Goal: Navigation & Orientation: Find specific page/section

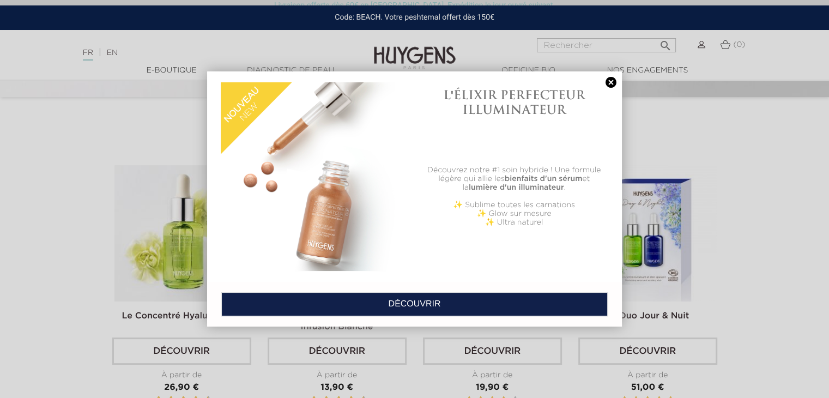
scroll to position [314, 0]
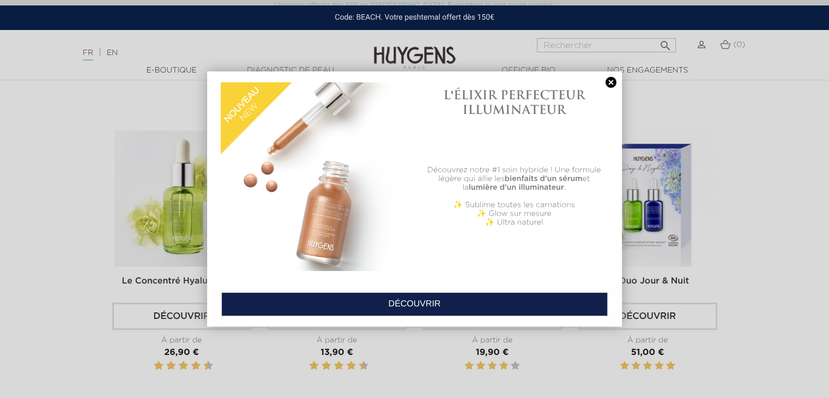
click at [611, 82] on link at bounding box center [610, 82] width 15 height 11
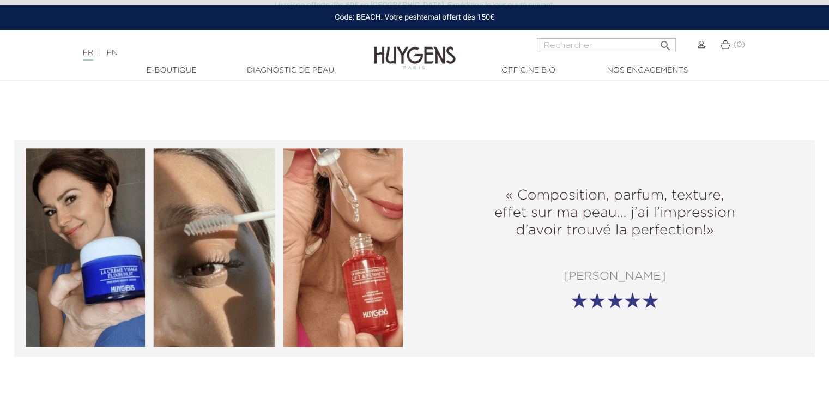
scroll to position [0, 0]
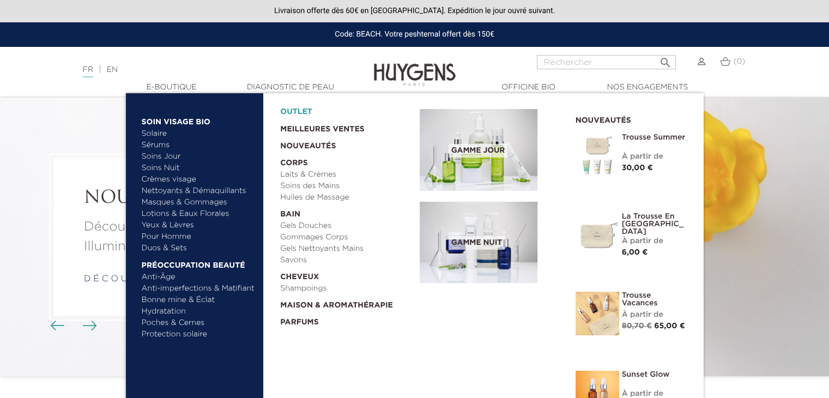
click at [305, 109] on link "OUTLET" at bounding box center [341, 109] width 122 height 17
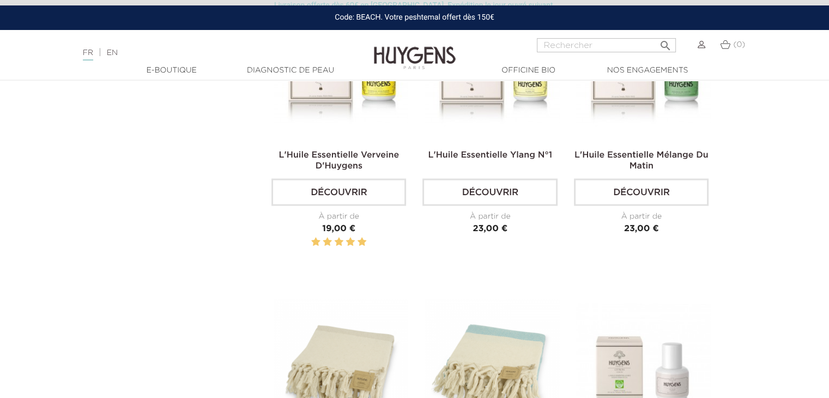
scroll to position [583, 0]
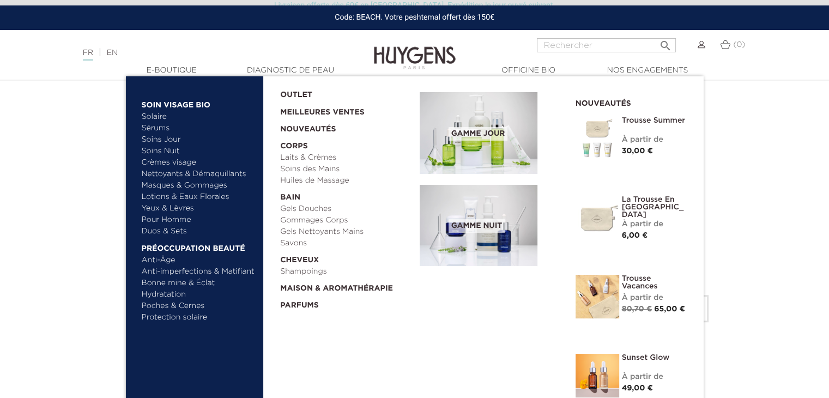
click at [647, 221] on div "À partir de" at bounding box center [654, 224] width 65 height 11
click at [614, 219] on img at bounding box center [597, 218] width 44 height 44
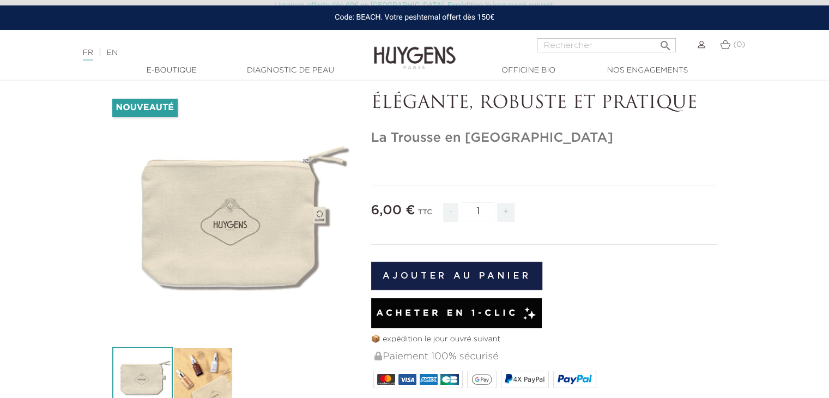
scroll to position [46, 0]
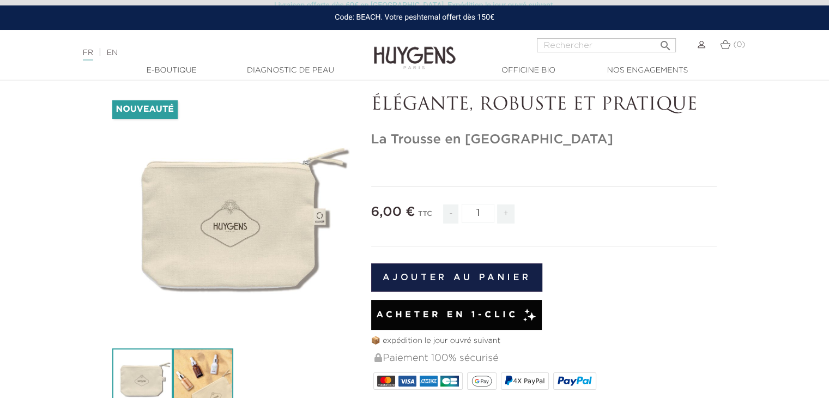
click at [204, 358] on img at bounding box center [203, 378] width 60 height 60
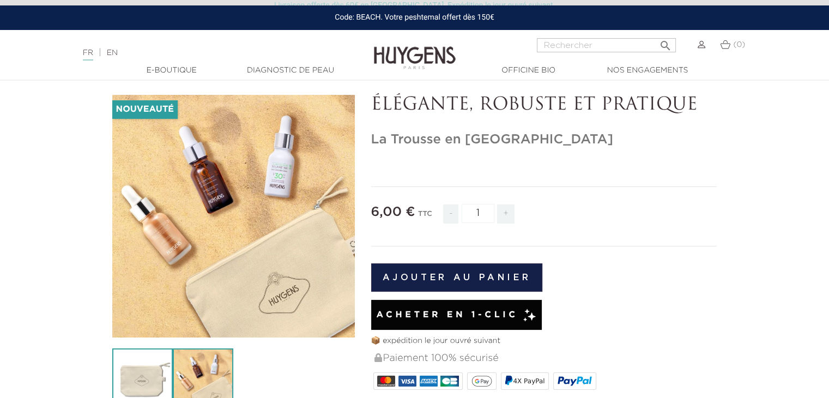
click at [159, 364] on img at bounding box center [142, 378] width 60 height 60
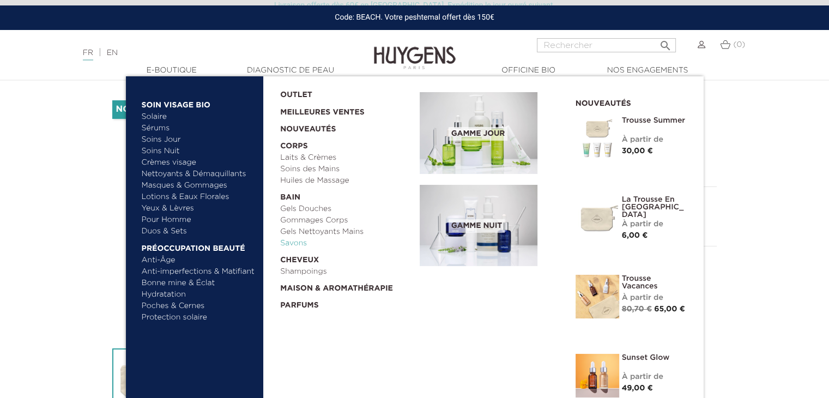
click at [296, 246] on link "Savons" at bounding box center [346, 243] width 132 height 11
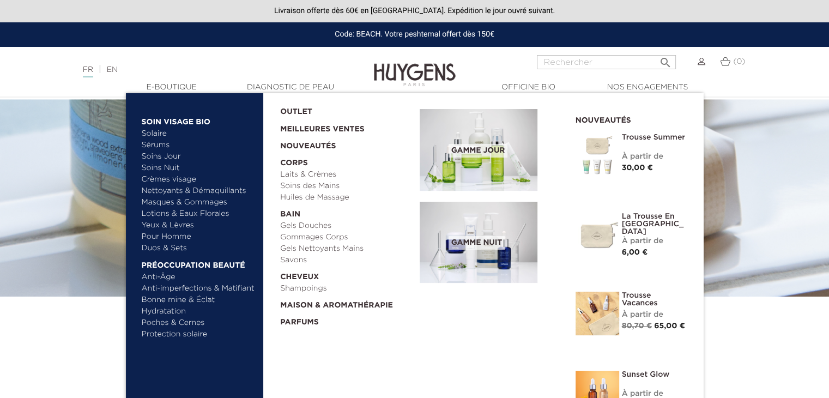
click at [159, 131] on link "Solaire" at bounding box center [199, 133] width 114 height 11
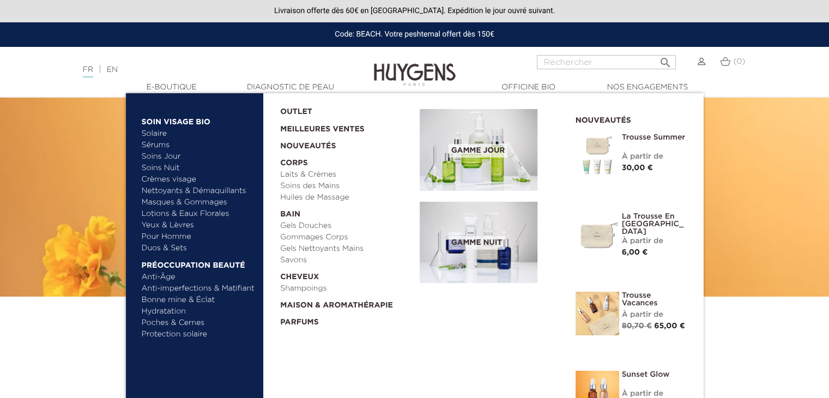
click at [166, 225] on link "Yeux & Lèvres" at bounding box center [199, 225] width 114 height 11
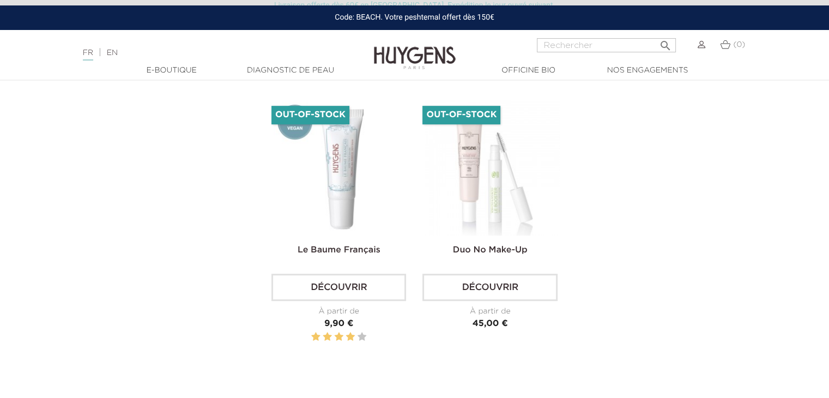
scroll to position [612, 0]
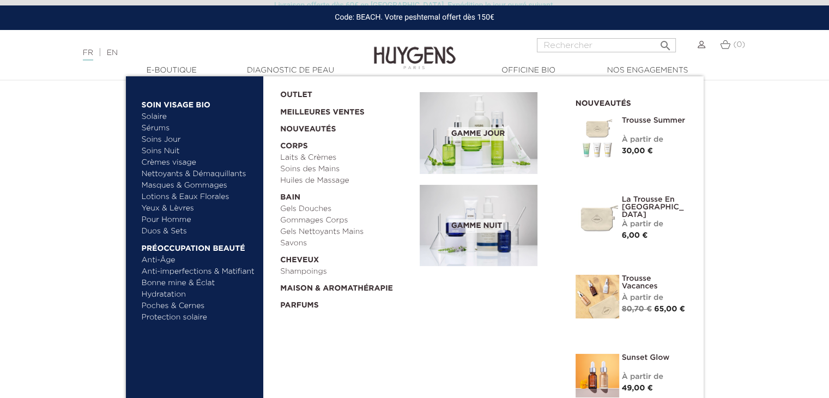
click at [171, 200] on link "Lotions & Eaux Florales" at bounding box center [199, 196] width 114 height 11
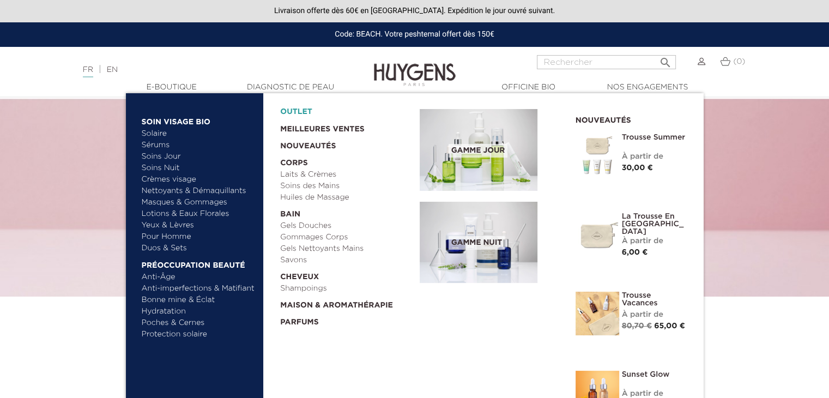
click at [310, 112] on link "OUTLET" at bounding box center [341, 109] width 122 height 17
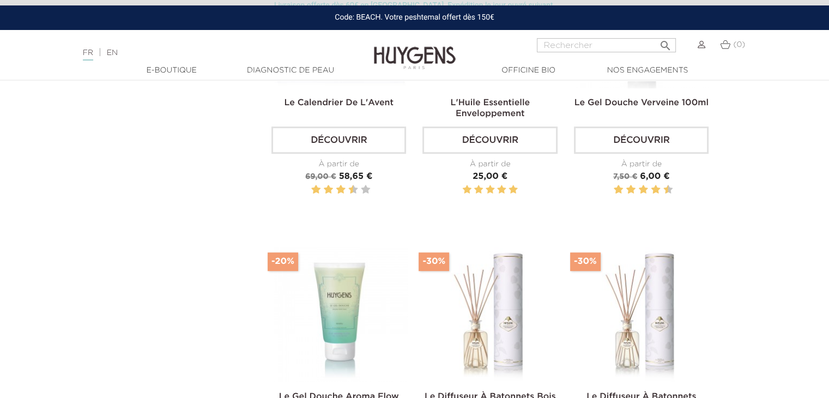
scroll to position [480, 0]
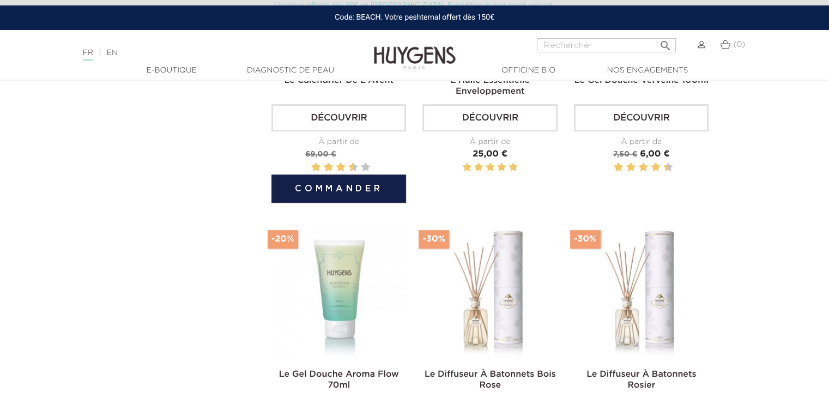
click at [350, 151] on span "58,65 €" at bounding box center [356, 154] width 34 height 9
click at [338, 184] on button "Commander" at bounding box center [338, 188] width 135 height 28
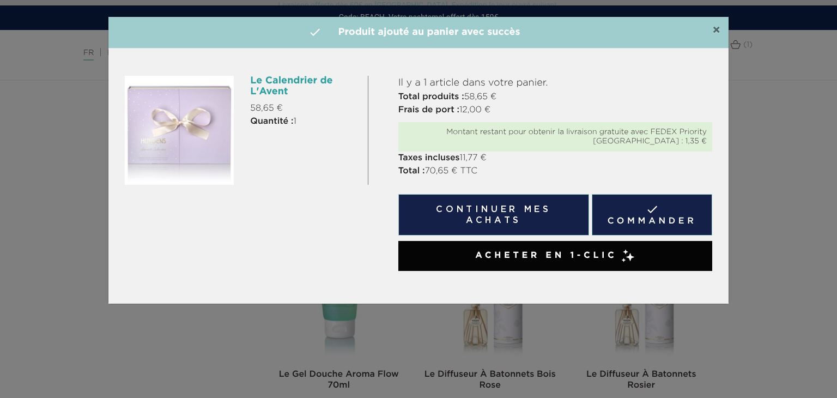
click at [713, 31] on span "×" at bounding box center [716, 30] width 8 height 13
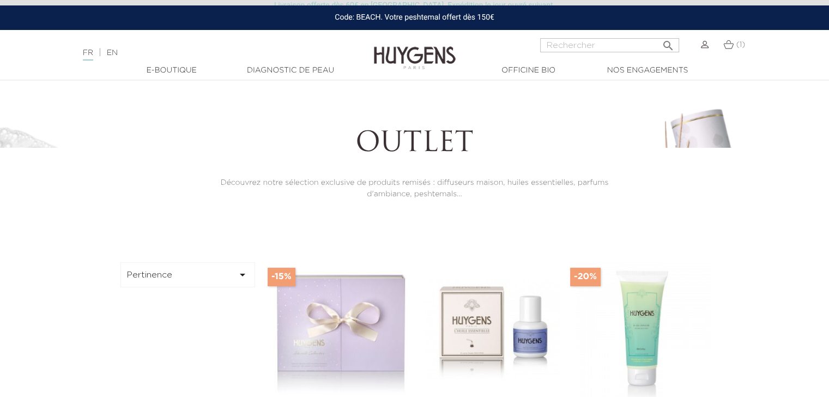
scroll to position [0, 0]
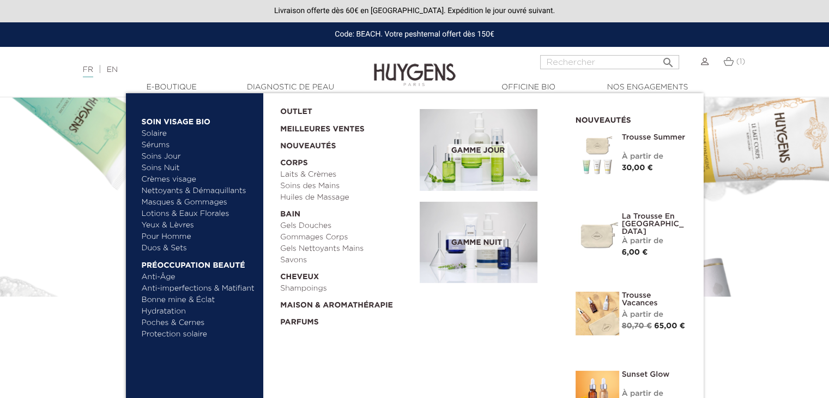
click at [173, 187] on link "Nettoyants & Démaquillants" at bounding box center [199, 190] width 114 height 11
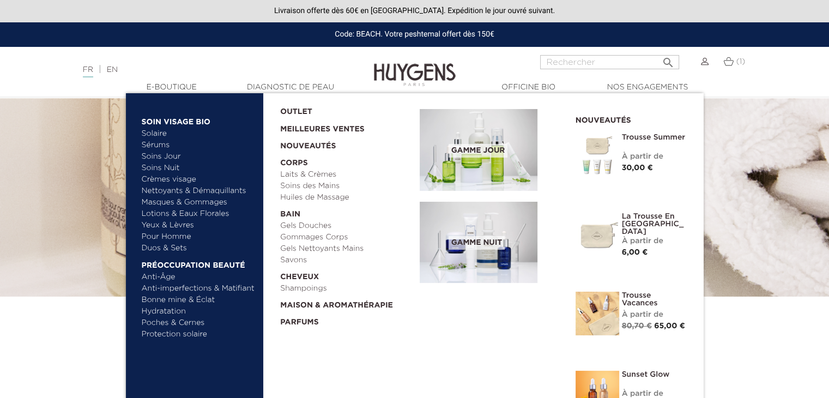
click at [178, 323] on link "Poches & Cernes" at bounding box center [199, 322] width 114 height 11
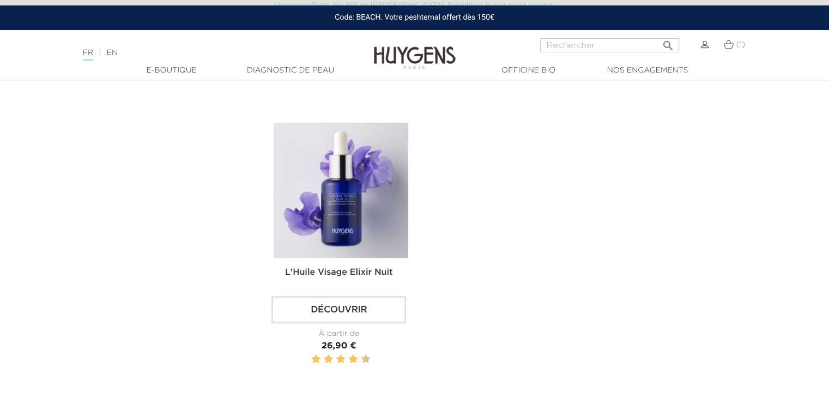
scroll to position [582, 0]
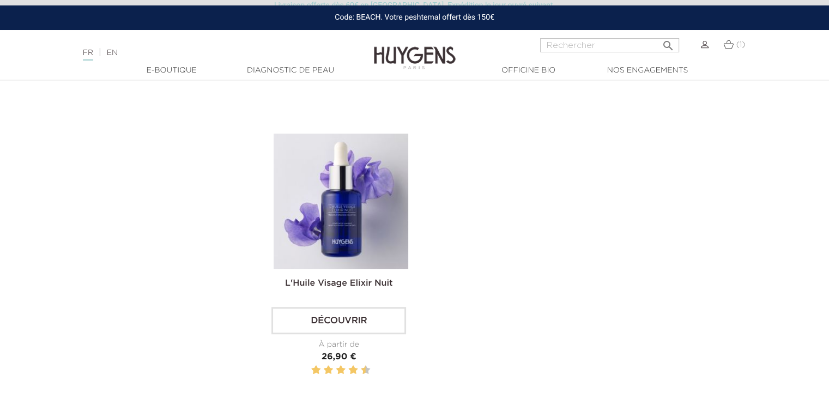
drag, startPoint x: 825, startPoint y: 172, endPoint x: 836, endPoint y: 118, distance: 55.7
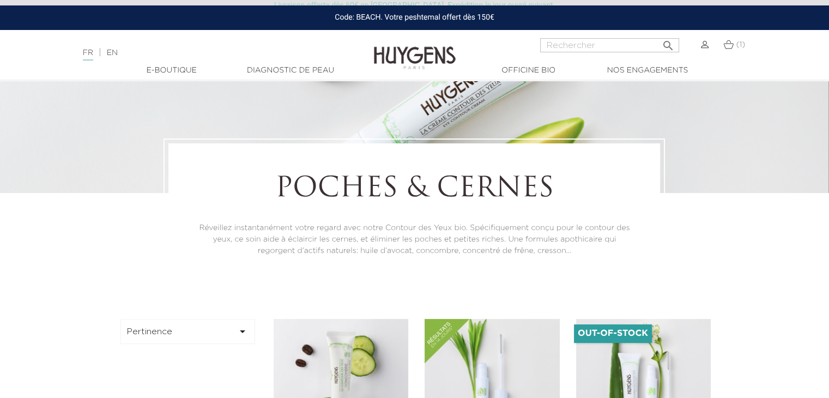
scroll to position [89, 0]
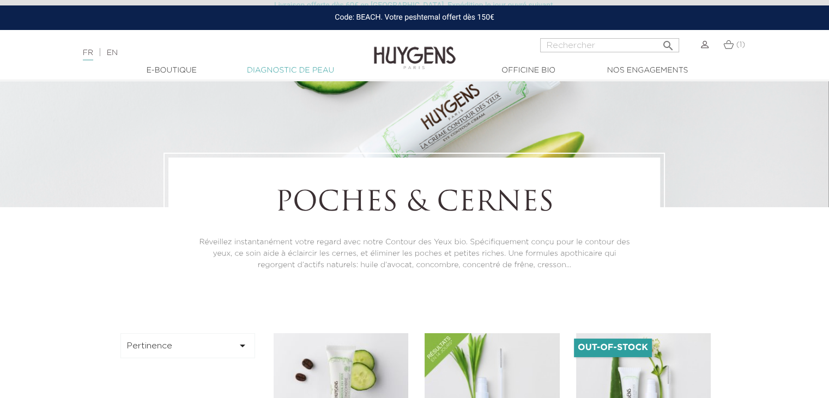
click at [309, 66] on link "Diagnostic de peau" at bounding box center [290, 70] width 109 height 11
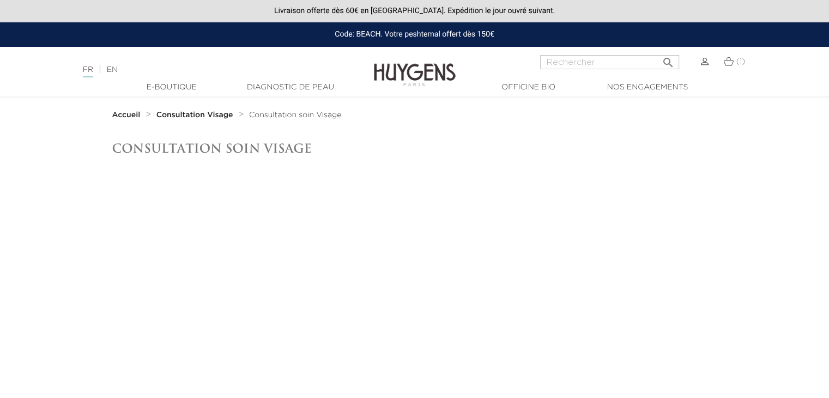
drag, startPoint x: 836, startPoint y: 42, endPoint x: 836, endPoint y: -47, distance: 89.4
click at [828, 0] on html "Livraison offerte dès 60€ en [GEOGRAPHIC_DATA]. Expédition le jour ouvré suivan…" at bounding box center [414, 199] width 829 height 398
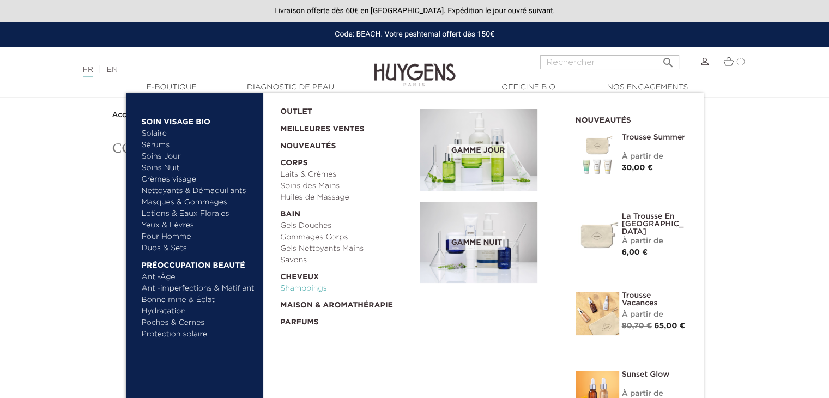
click at [304, 288] on link "Shampoings" at bounding box center [346, 288] width 132 height 11
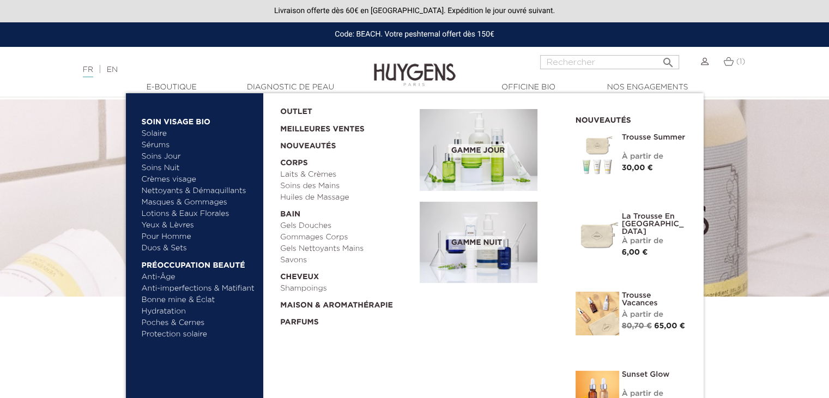
click at [170, 334] on link "Protection solaire" at bounding box center [199, 334] width 114 height 11
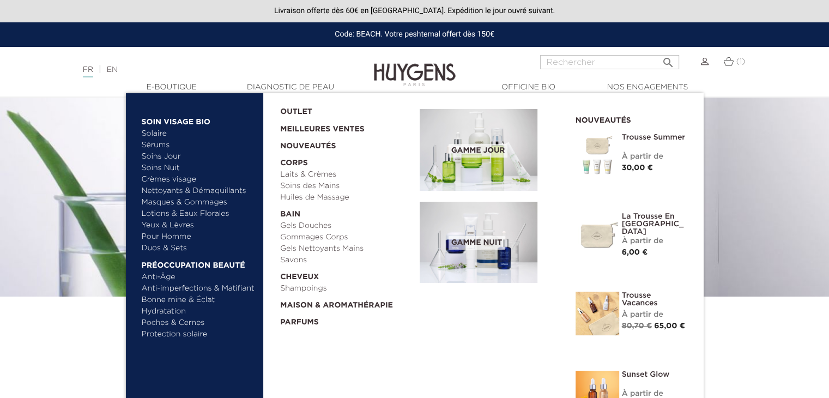
click at [201, 203] on link "Masques & Gommages" at bounding box center [199, 202] width 114 height 11
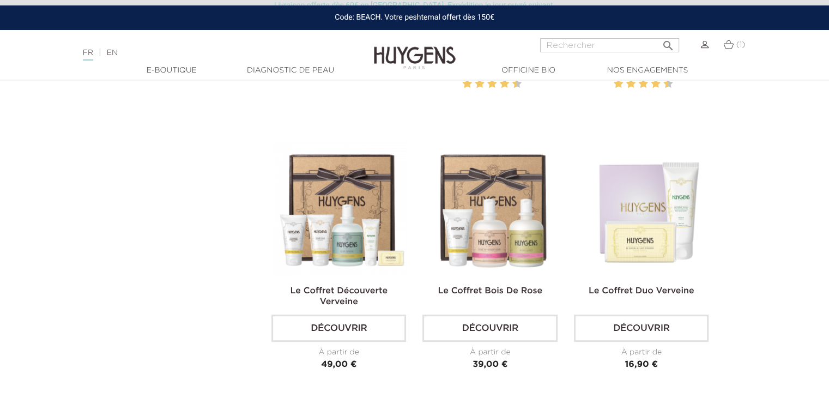
scroll to position [567, 0]
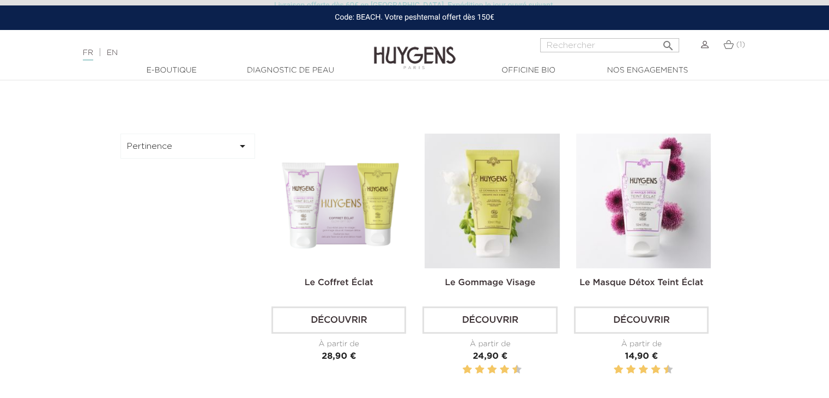
drag, startPoint x: 834, startPoint y: 31, endPoint x: 830, endPoint y: 86, distance: 55.2
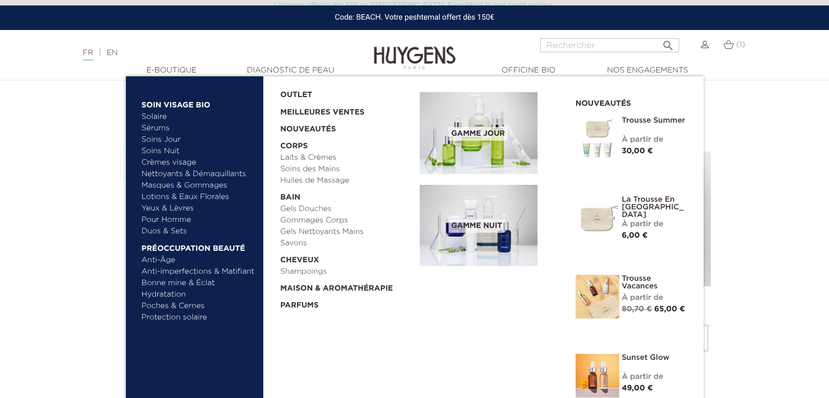
click at [172, 205] on link "Yeux & Lèvres" at bounding box center [199, 208] width 114 height 11
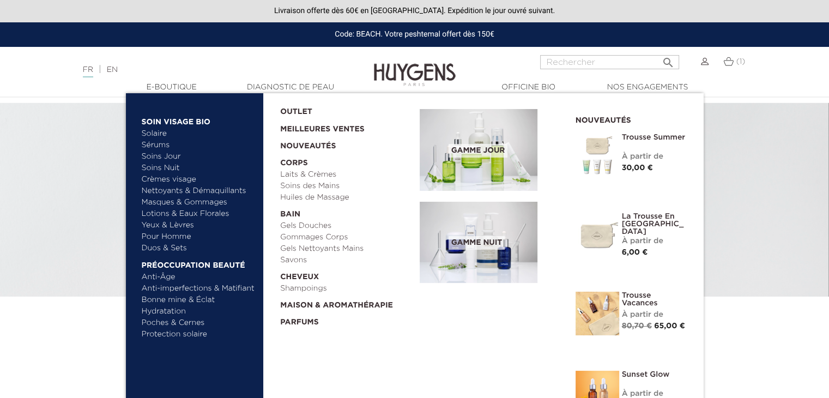
click at [161, 237] on link "Pour Homme" at bounding box center [199, 236] width 114 height 11
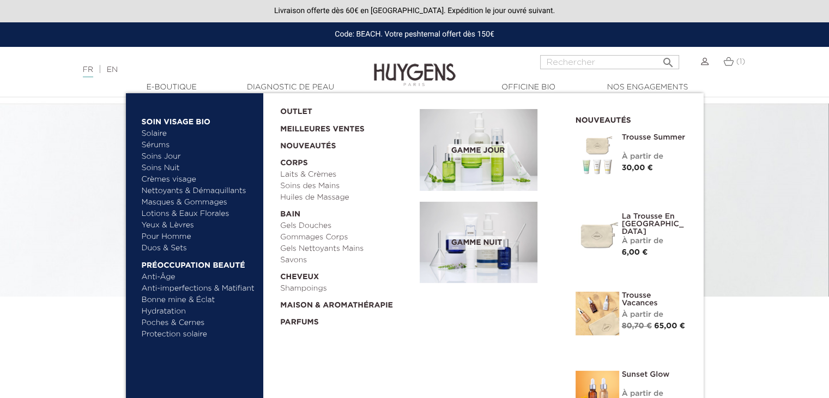
click at [157, 278] on link "Anti-Âge" at bounding box center [199, 276] width 114 height 11
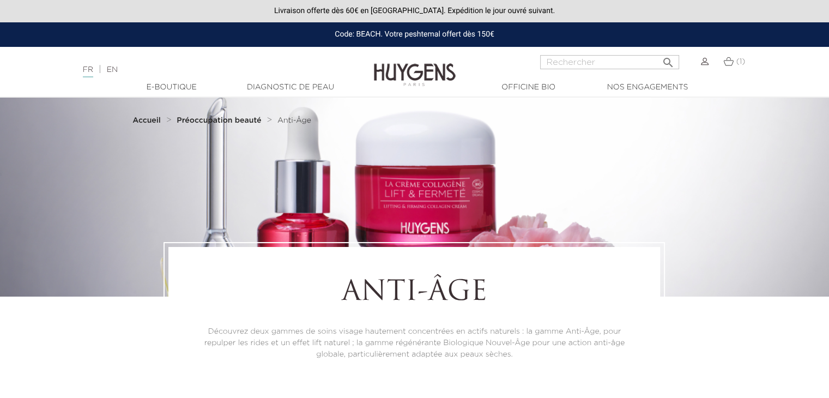
drag, startPoint x: 833, startPoint y: 31, endPoint x: 817, endPoint y: -47, distance: 80.0
click at [817, 0] on html "Livraison offerte dès 60€ en [GEOGRAPHIC_DATA]. Expédition le jour ouvré suivan…" at bounding box center [414, 199] width 829 height 398
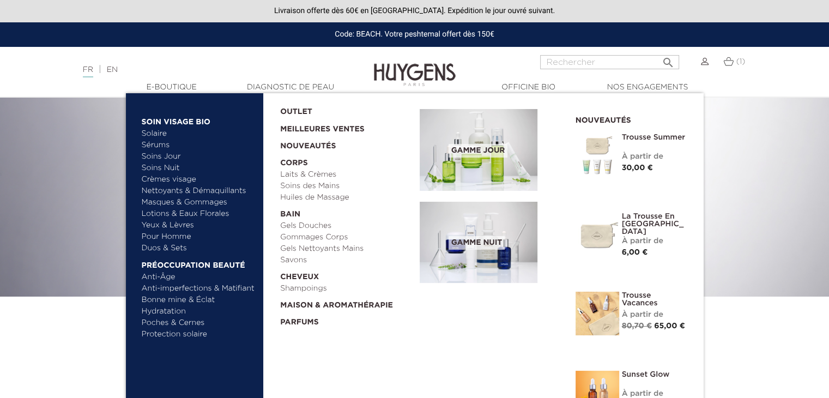
click at [179, 288] on link "Anti-imperfections & Matifiant" at bounding box center [199, 288] width 114 height 11
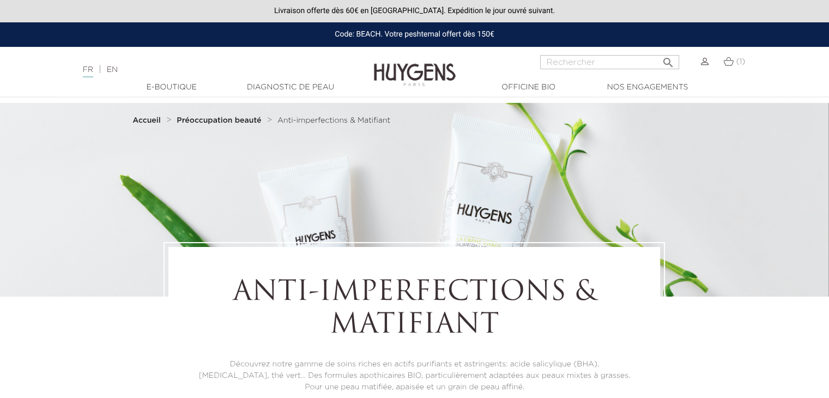
drag, startPoint x: 833, startPoint y: 25, endPoint x: 787, endPoint y: -47, distance: 85.7
click at [787, 0] on html "Livraison offerte dès 60€ en [GEOGRAPHIC_DATA]. Expédition le jour ouvré suivan…" at bounding box center [414, 199] width 829 height 398
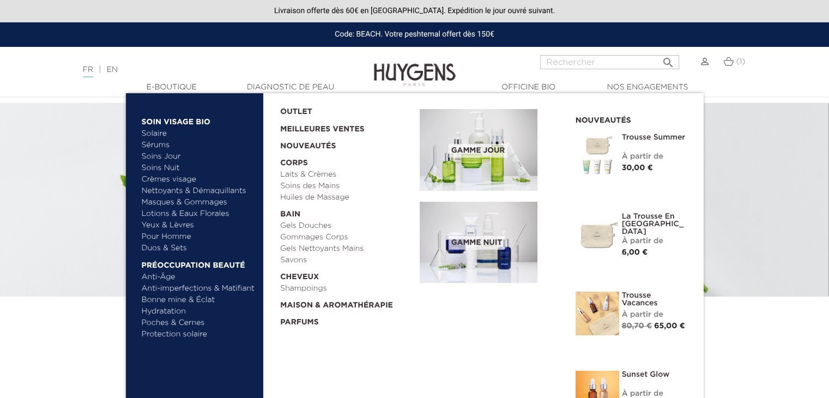
click at [181, 304] on link "Bonne mine & Éclat" at bounding box center [199, 299] width 114 height 11
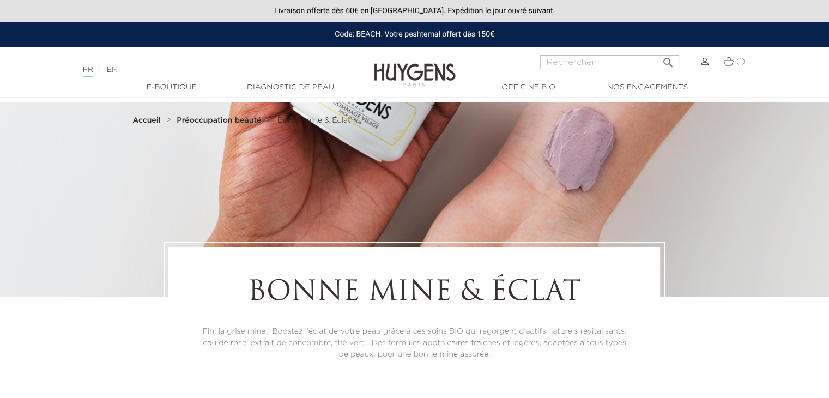
drag, startPoint x: 834, startPoint y: 35, endPoint x: 818, endPoint y: -47, distance: 84.3
click at [818, 0] on html "Livraison offerte dès 60€ en [GEOGRAPHIC_DATA]. Expédition le jour ouvré suivan…" at bounding box center [414, 199] width 829 height 398
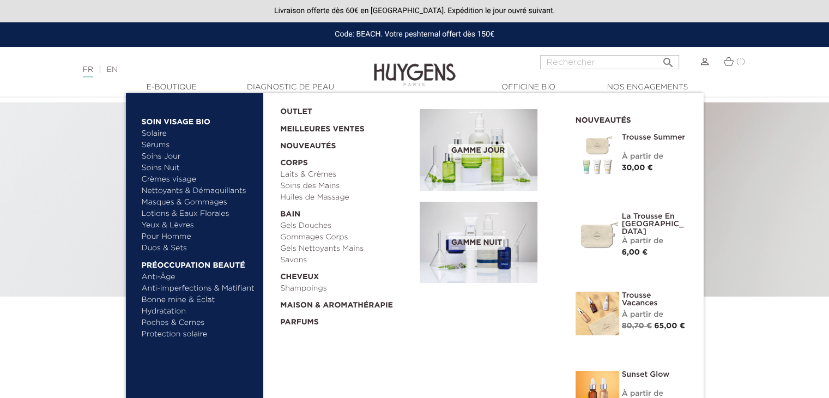
click at [173, 311] on link "Hydratation" at bounding box center [199, 311] width 114 height 11
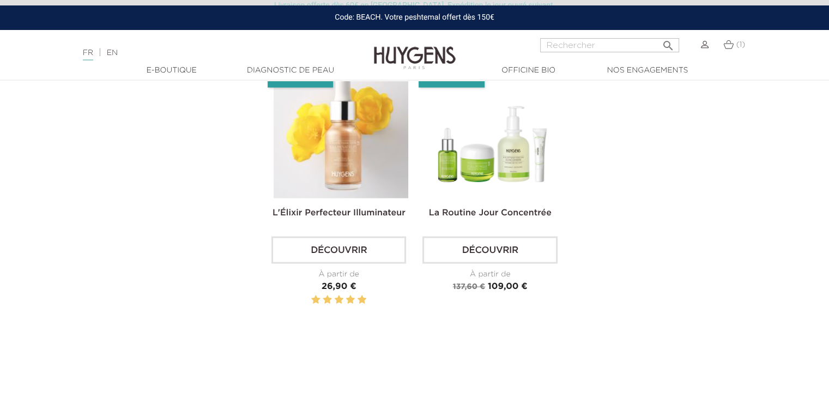
scroll to position [2139, 0]
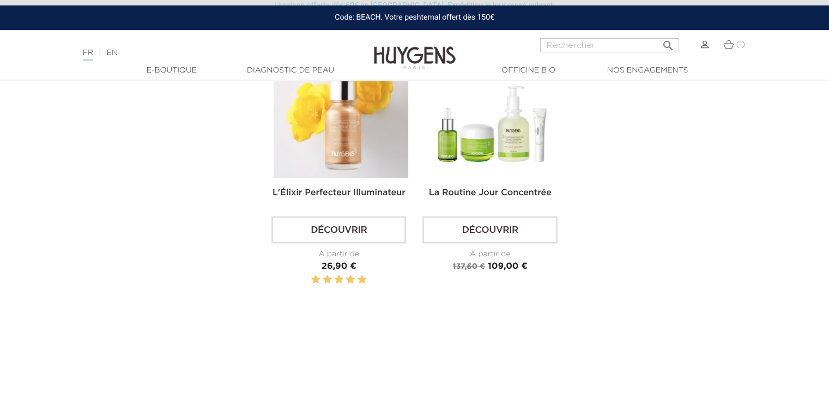
drag, startPoint x: 833, startPoint y: 37, endPoint x: 836, endPoint y: 272, distance: 235.4
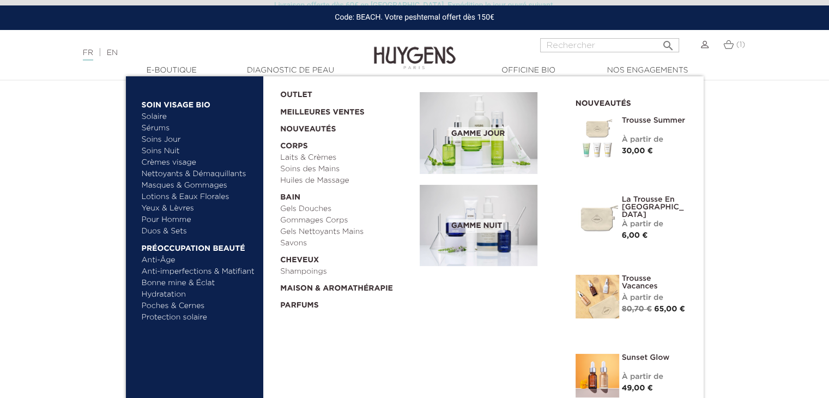
click at [188, 310] on link "Poches & Cernes" at bounding box center [199, 305] width 114 height 11
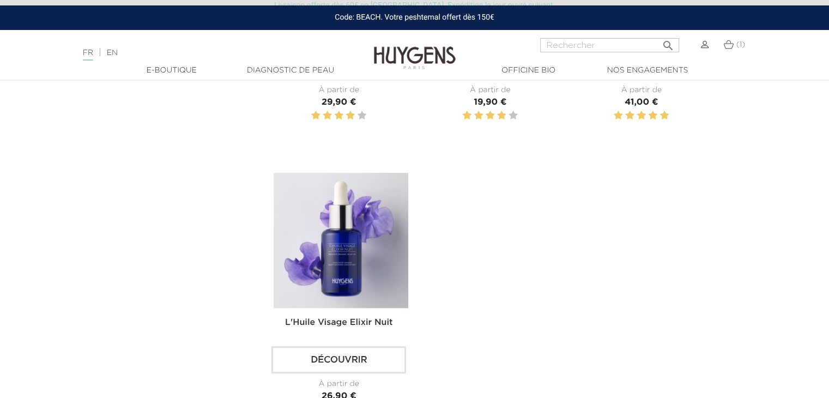
scroll to position [559, 0]
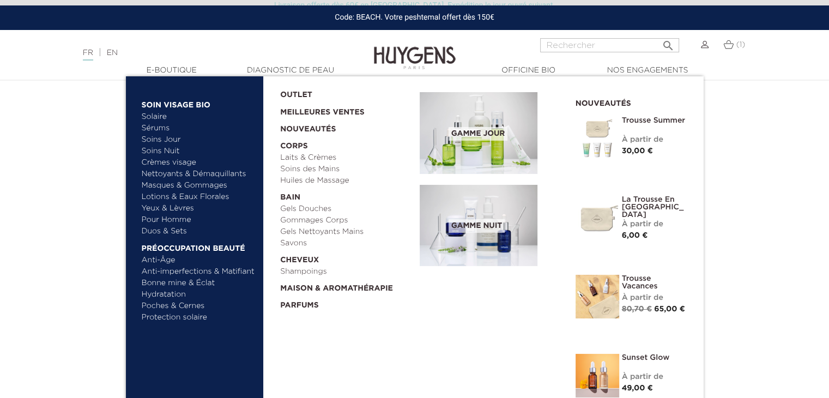
click at [178, 319] on link "Protection solaire" at bounding box center [199, 317] width 114 height 11
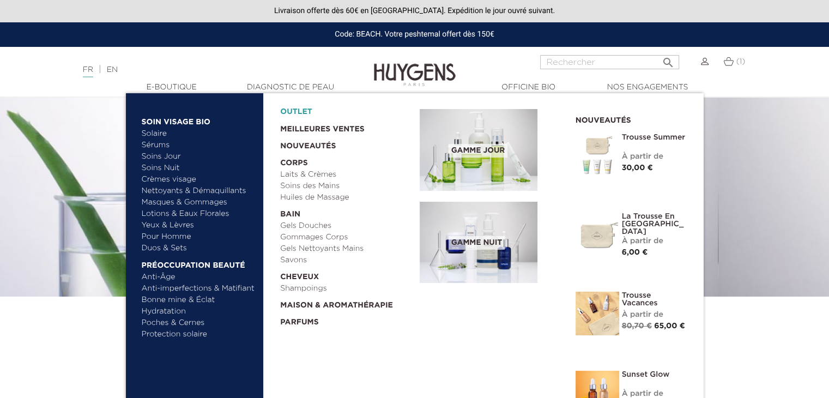
click at [298, 112] on link "OUTLET" at bounding box center [341, 109] width 122 height 17
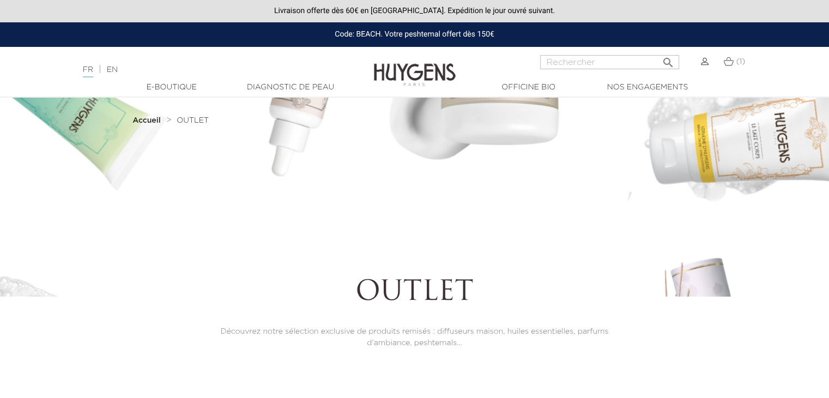
drag, startPoint x: 832, startPoint y: 20, endPoint x: 836, endPoint y: -47, distance: 67.7
click at [828, 0] on html "Livraison offerte dès 60€ en France. Expédition le jour ouvré suivant. Code: BE…" at bounding box center [414, 199] width 829 height 398
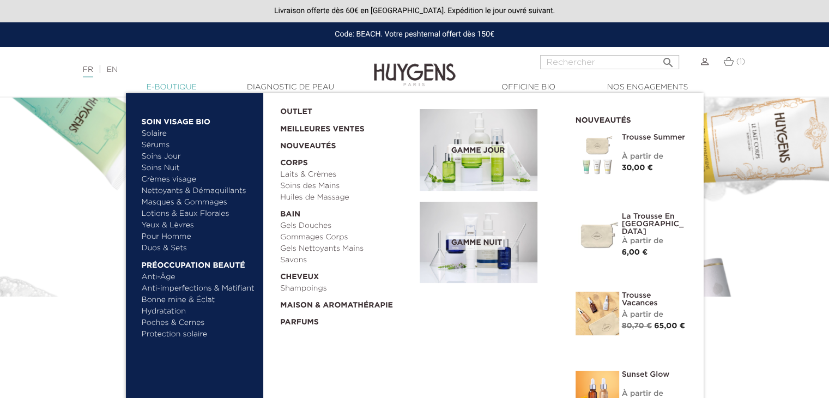
click at [177, 84] on link "  E-Boutique" at bounding box center [171, 87] width 109 height 11
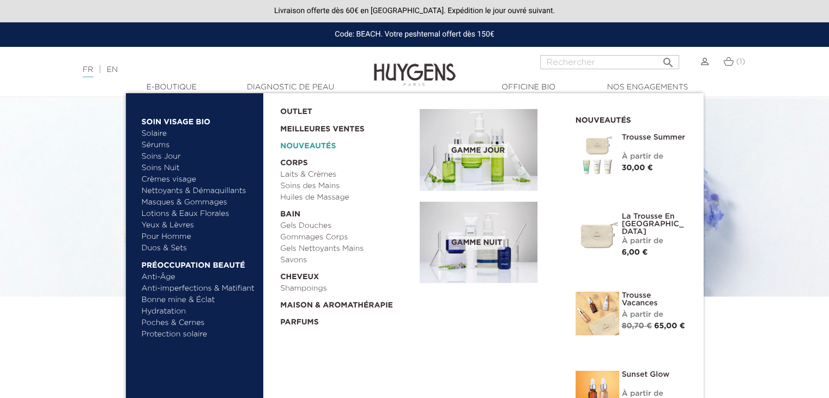
click at [299, 145] on link "Nouveautés" at bounding box center [346, 143] width 132 height 17
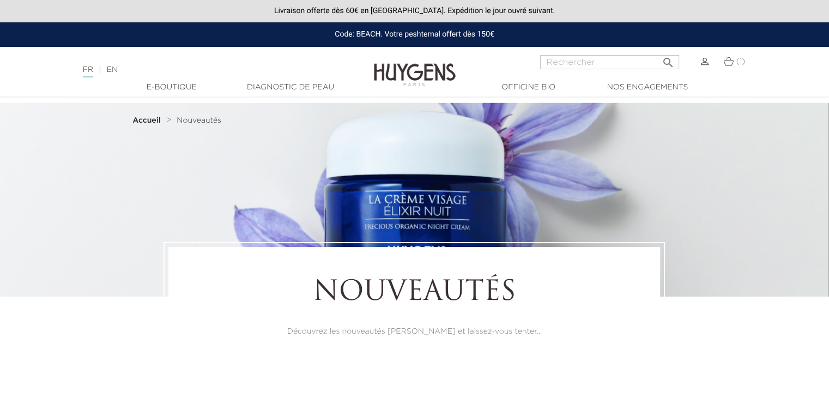
click at [828, 31] on div "Code: BEACH. Votre peshtemal offert dès 150€" at bounding box center [414, 34] width 829 height 25
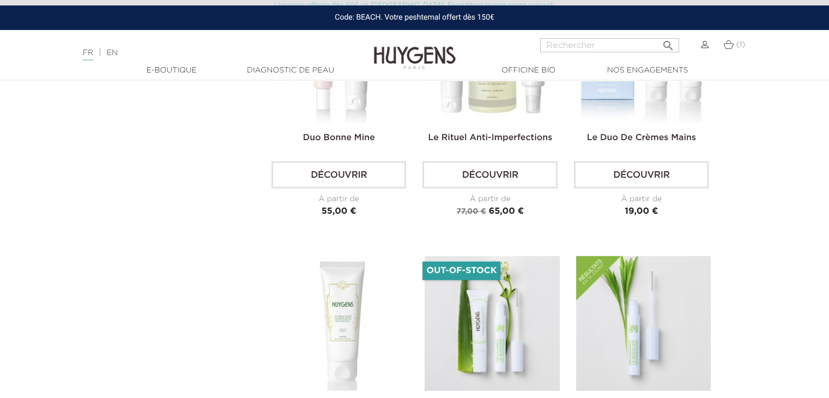
scroll to position [2387, 0]
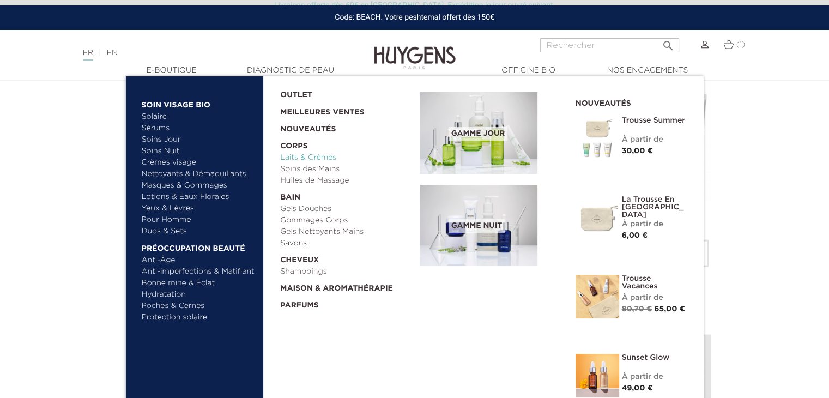
click at [295, 154] on link "Laits & Crèmes" at bounding box center [346, 157] width 132 height 11
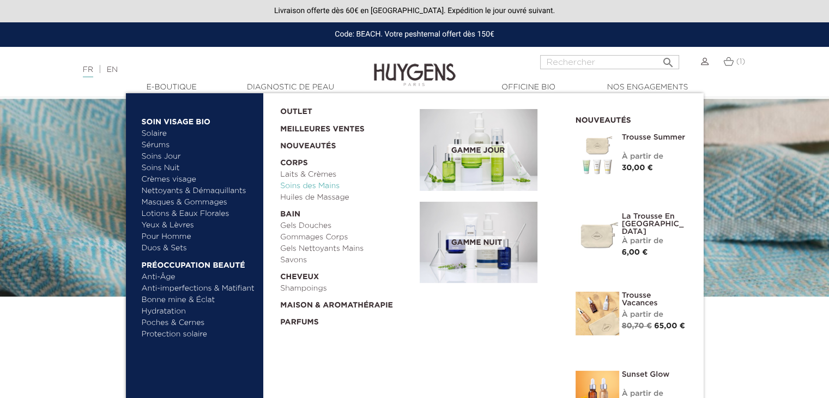
click at [303, 184] on link "Soins des Mains" at bounding box center [346, 185] width 132 height 11
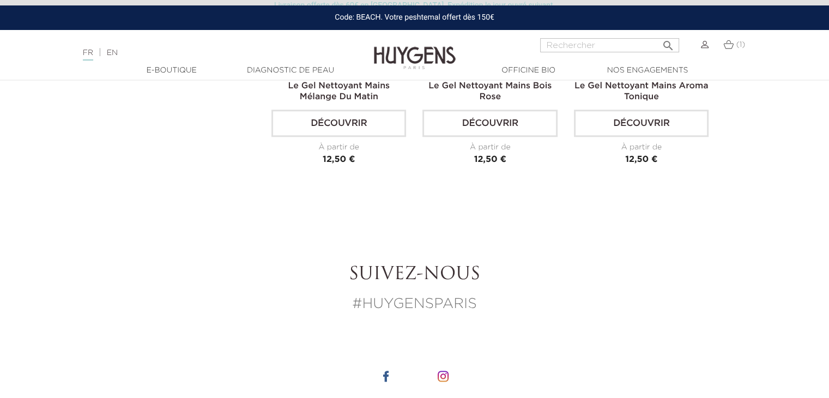
scroll to position [1055, 0]
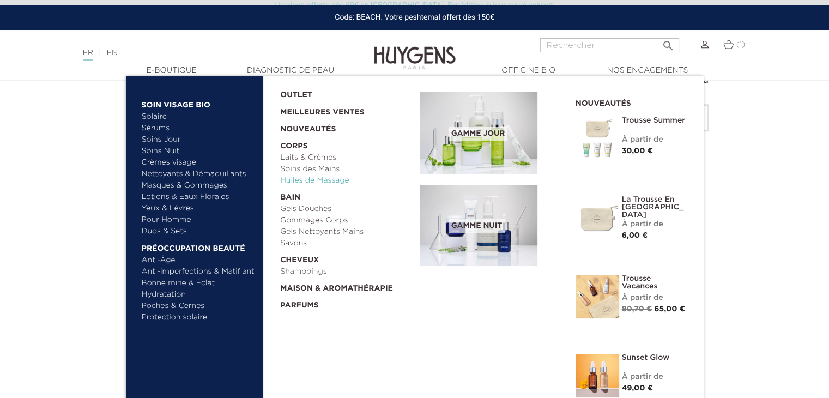
click at [295, 181] on link "Huiles de Massage" at bounding box center [346, 180] width 132 height 11
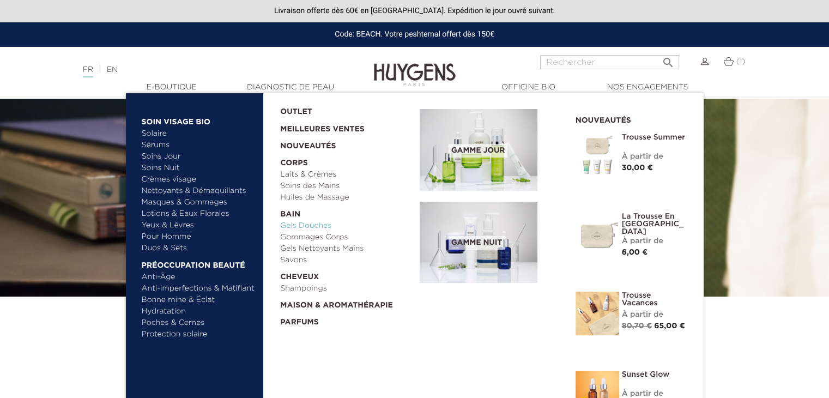
click at [299, 226] on link "Gels Douches" at bounding box center [346, 225] width 132 height 11
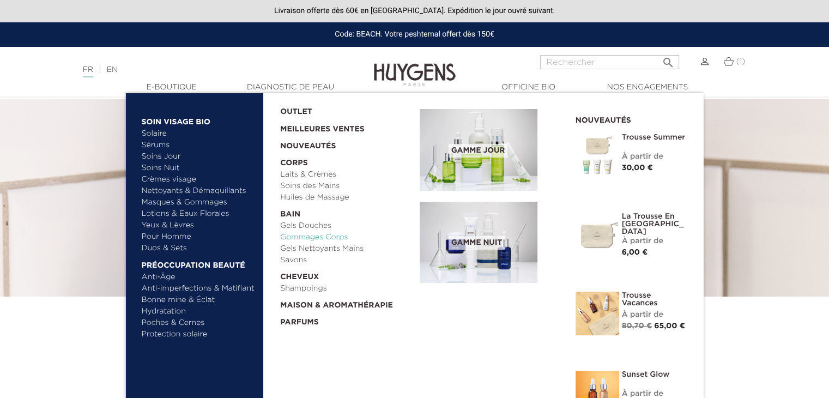
click at [306, 237] on link "Gommages Corps" at bounding box center [346, 237] width 132 height 11
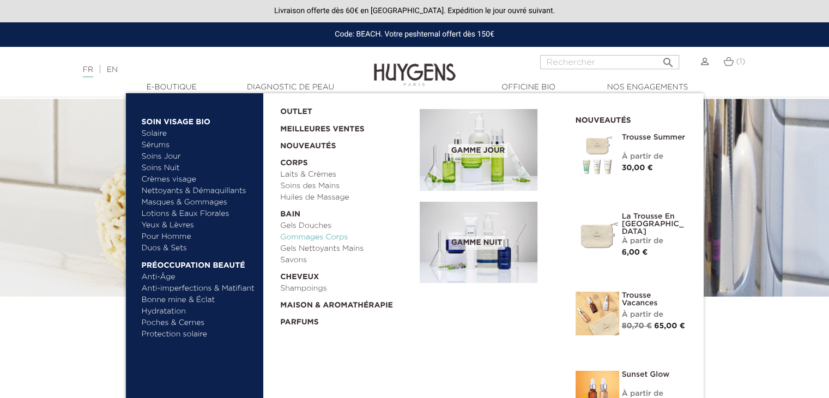
click at [306, 236] on link "Gommages Corps" at bounding box center [346, 237] width 132 height 11
click at [317, 252] on link "Gels Nettoyants Mains" at bounding box center [346, 248] width 132 height 11
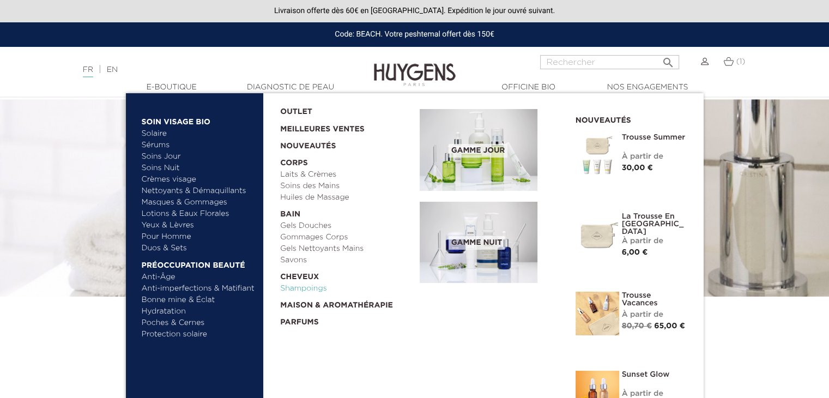
click at [307, 292] on link "Shampoings" at bounding box center [346, 288] width 132 height 11
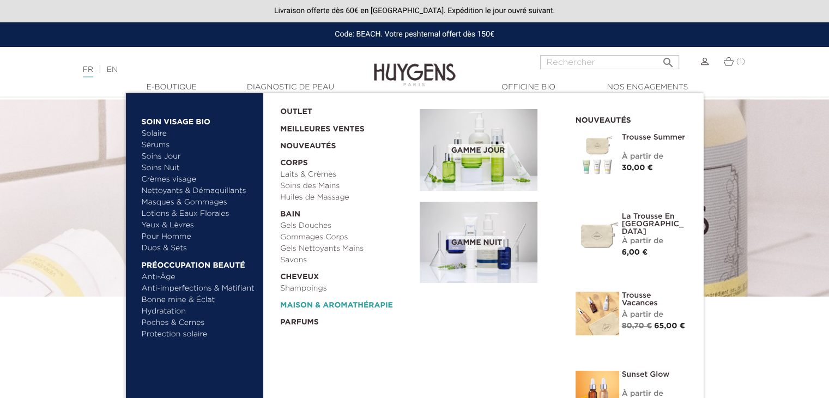
click at [329, 306] on link "  Maison & Aromathérapie" at bounding box center [346, 302] width 132 height 17
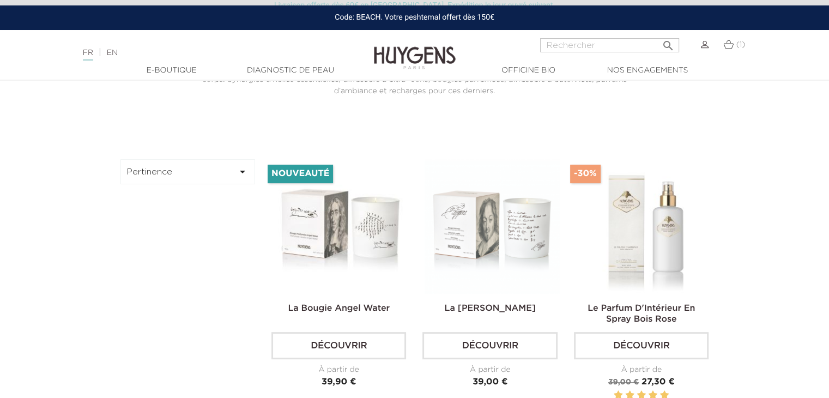
scroll to position [309, 0]
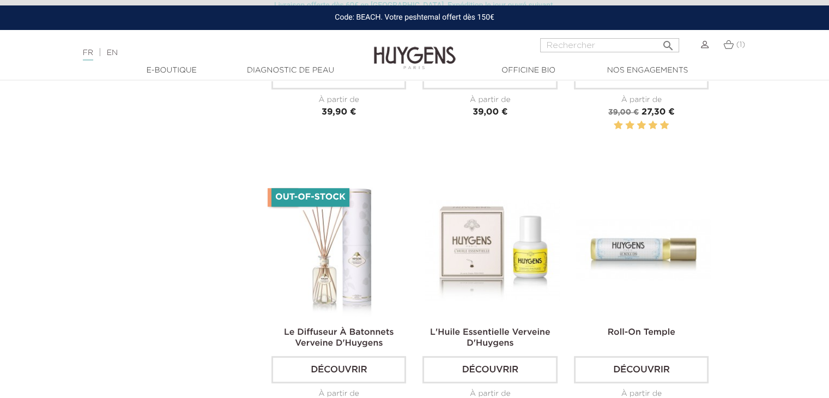
drag, startPoint x: 831, startPoint y: 45, endPoint x: 836, endPoint y: 101, distance: 56.9
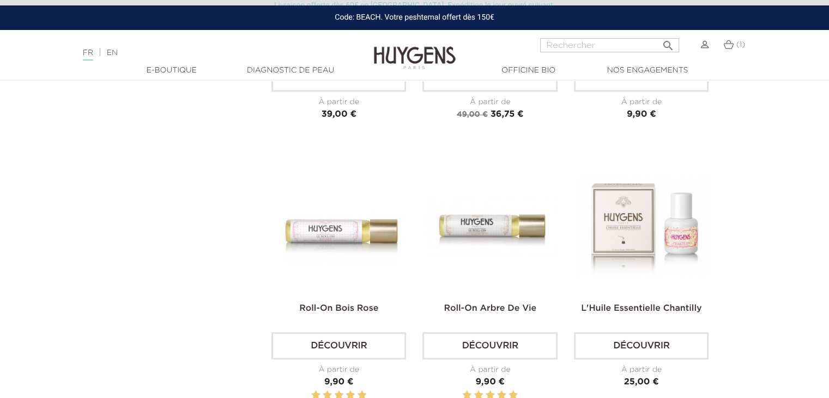
scroll to position [578, 0]
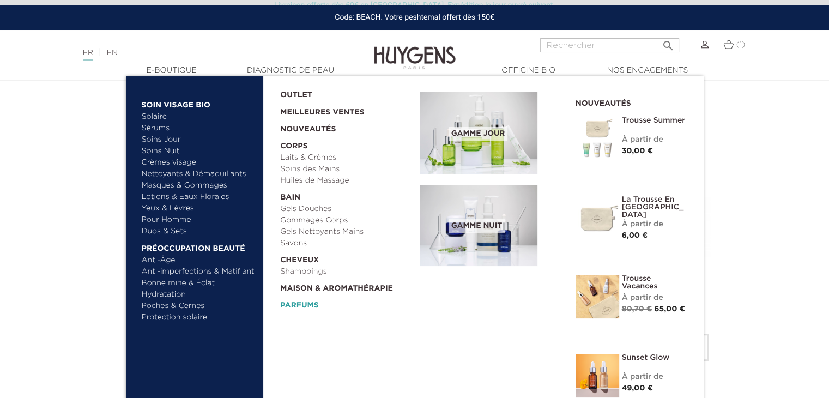
click at [313, 310] on link "Parfums" at bounding box center [346, 302] width 132 height 17
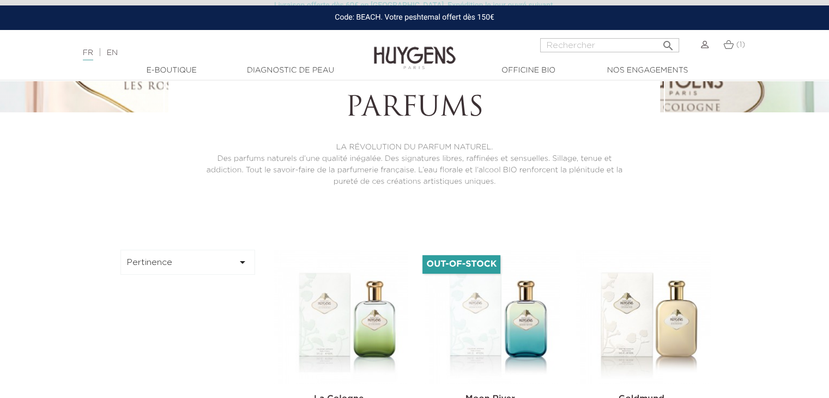
scroll to position [155, 0]
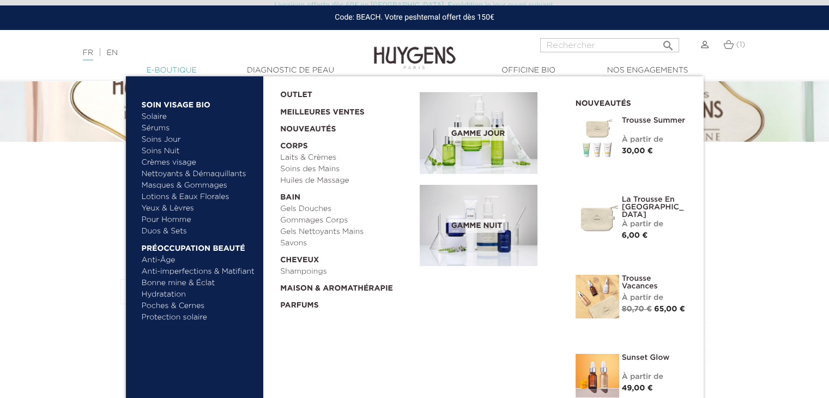
click at [161, 70] on link "  E-Boutique" at bounding box center [171, 70] width 109 height 11
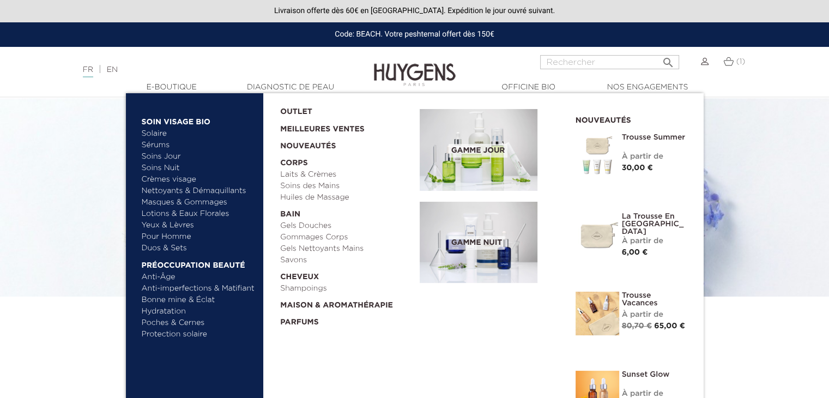
click at [598, 389] on img at bounding box center [597, 393] width 44 height 44
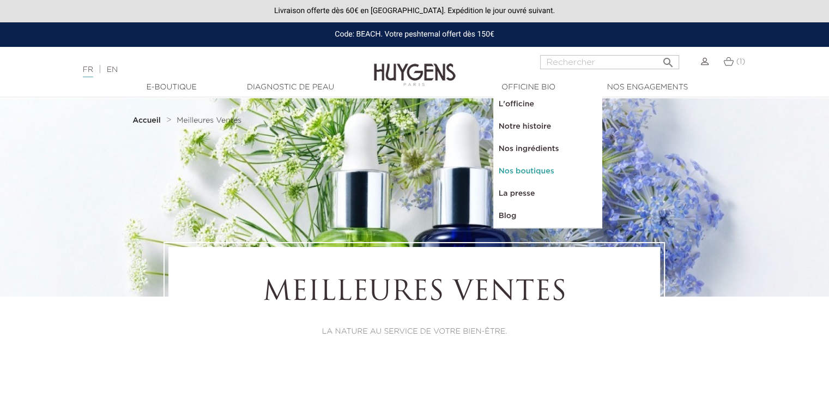
click at [525, 171] on link "Nos boutiques" at bounding box center [547, 171] width 109 height 22
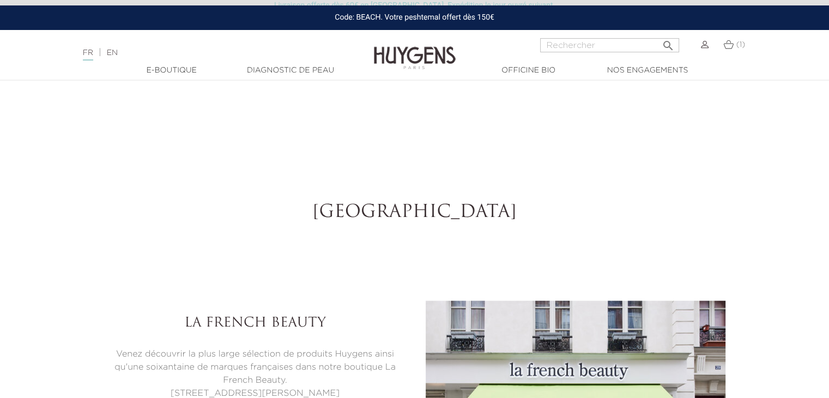
select select "FR"
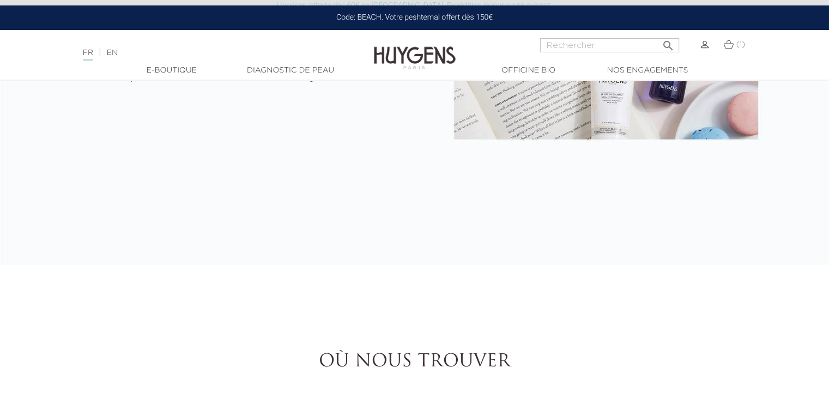
scroll to position [639, 0]
